Goal: Transaction & Acquisition: Purchase product/service

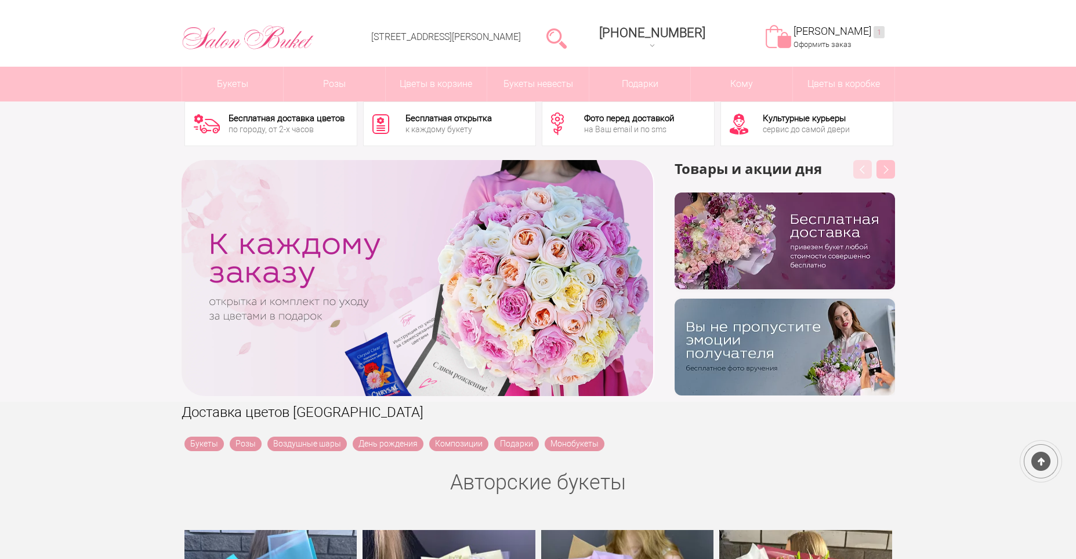
scroll to position [58, 0]
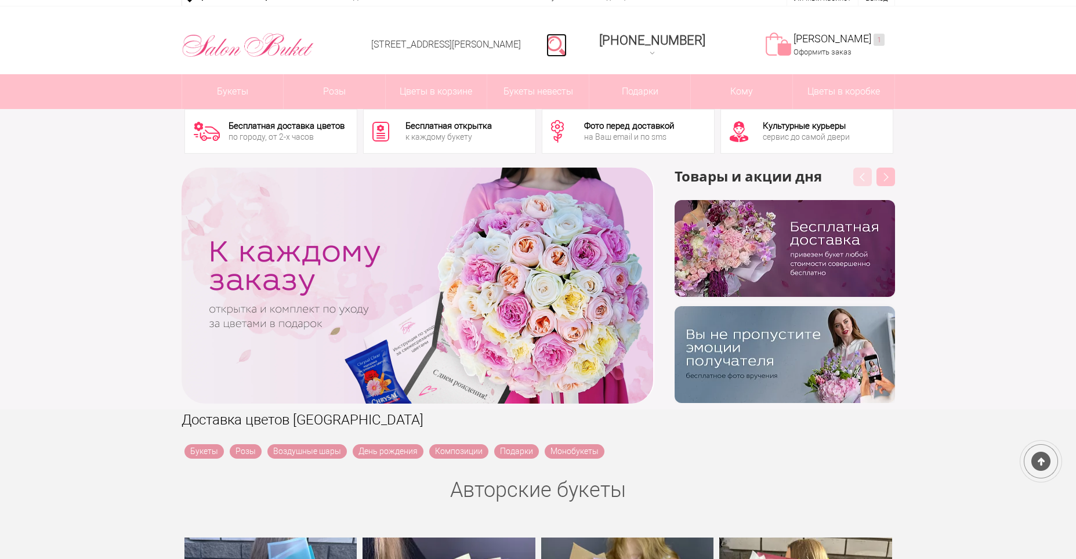
click at [567, 38] on link at bounding box center [556, 45] width 20 height 23
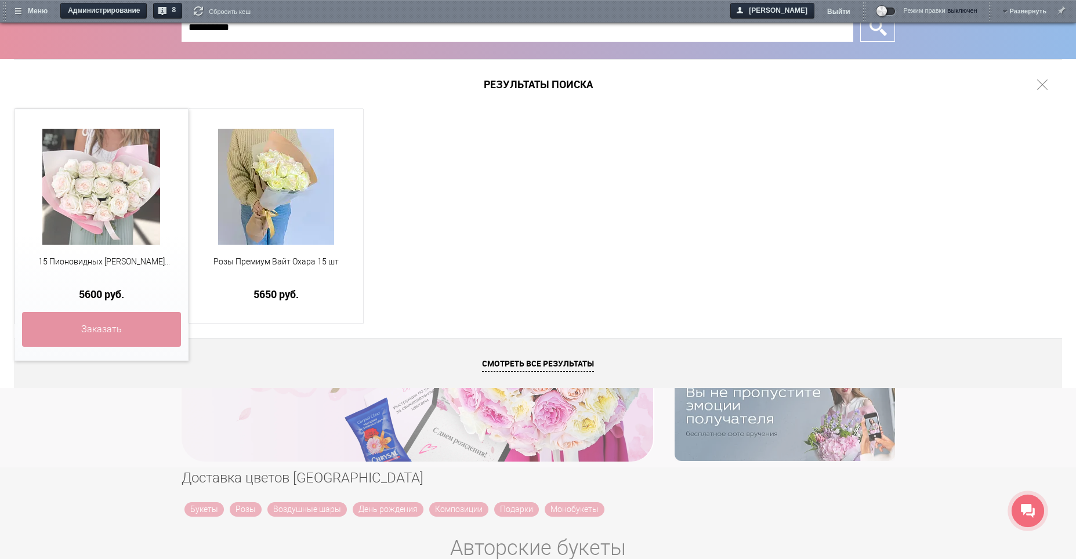
type input "**********"
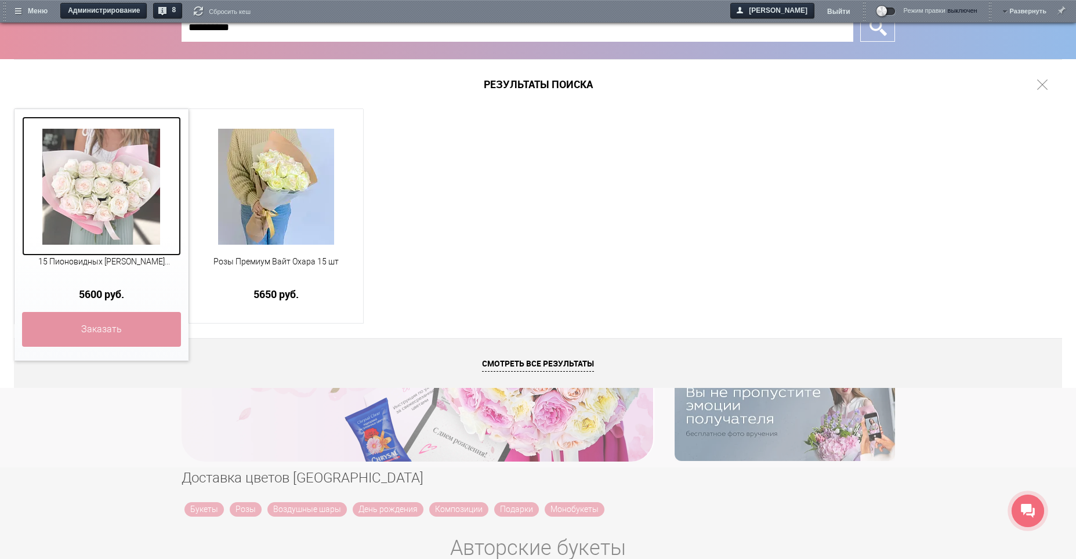
click at [106, 187] on img at bounding box center [101, 187] width 118 height 116
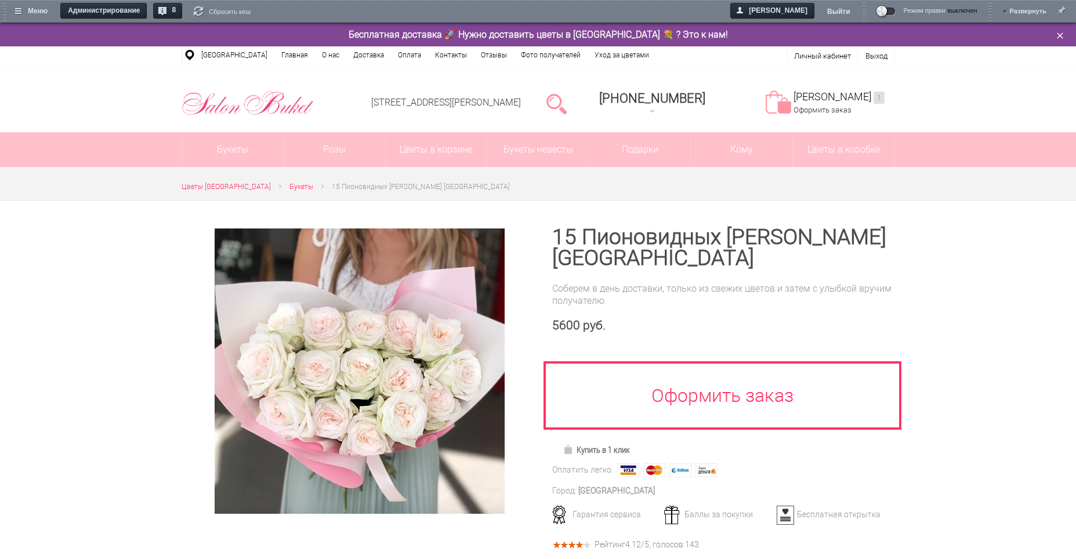
click at [392, 347] on img at bounding box center [360, 371] width 290 height 285
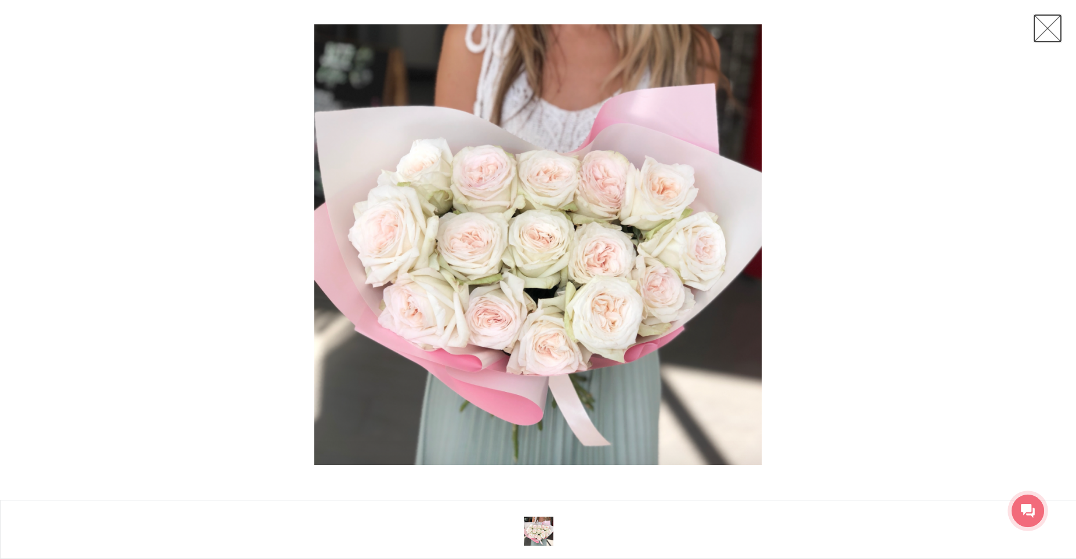
click at [1047, 35] on link at bounding box center [1047, 28] width 29 height 29
